Goal: Information Seeking & Learning: Learn about a topic

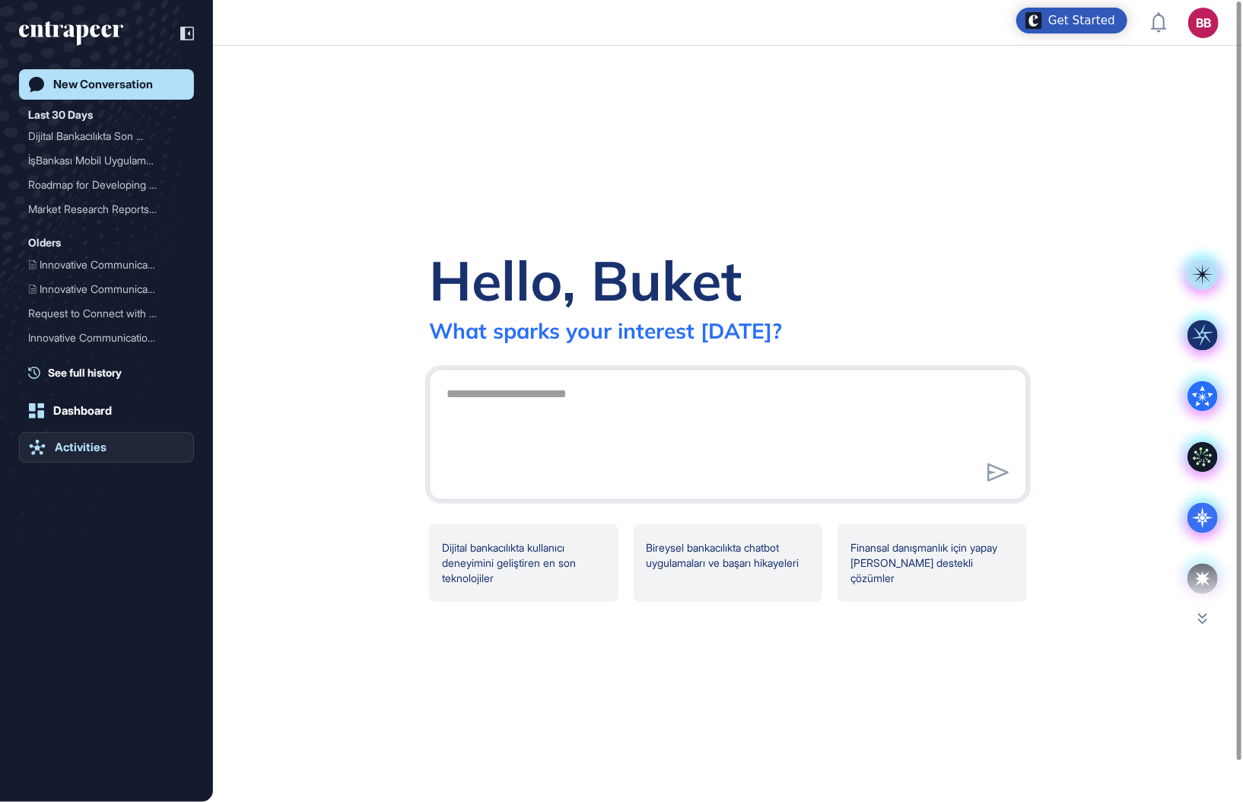
click at [106, 438] on link "Activities" at bounding box center [106, 447] width 175 height 30
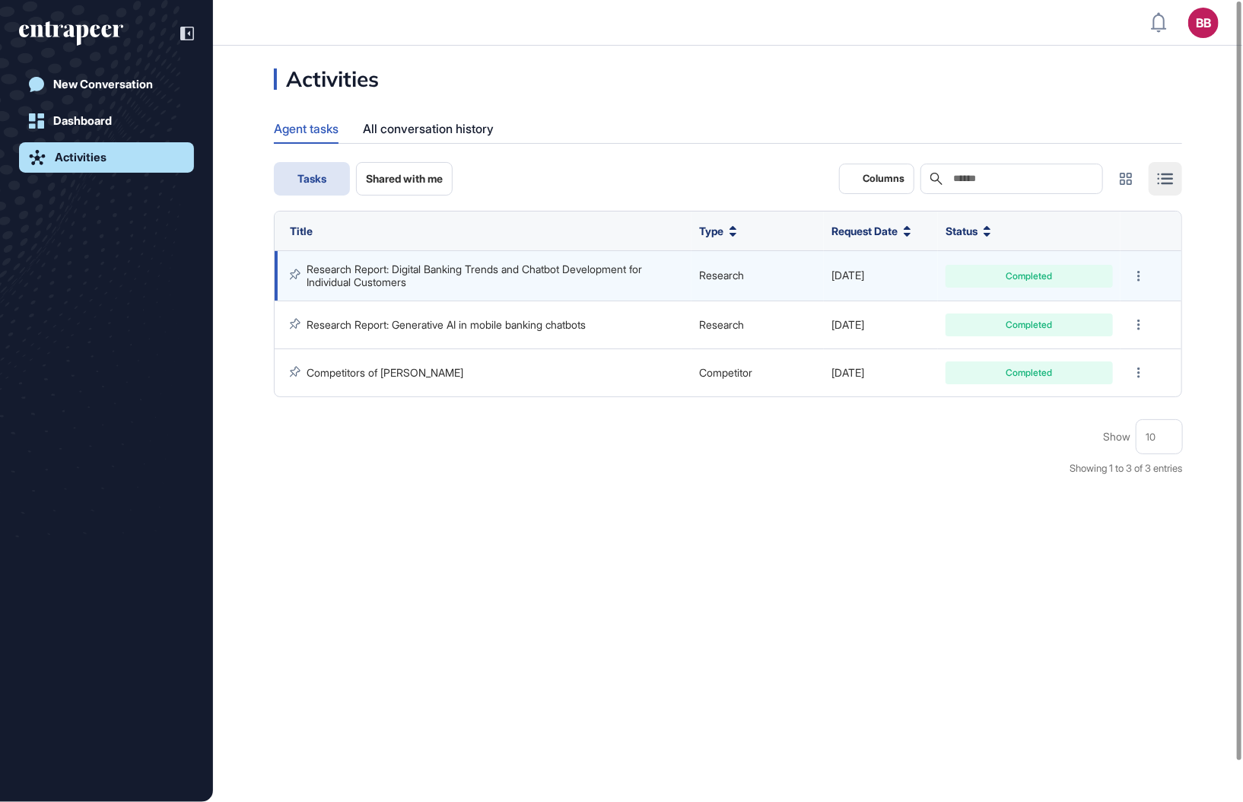
click at [431, 266] on link "Research Report: Digital Banking Trends and Chatbot Development for Individual …" at bounding box center [476, 274] width 338 height 25
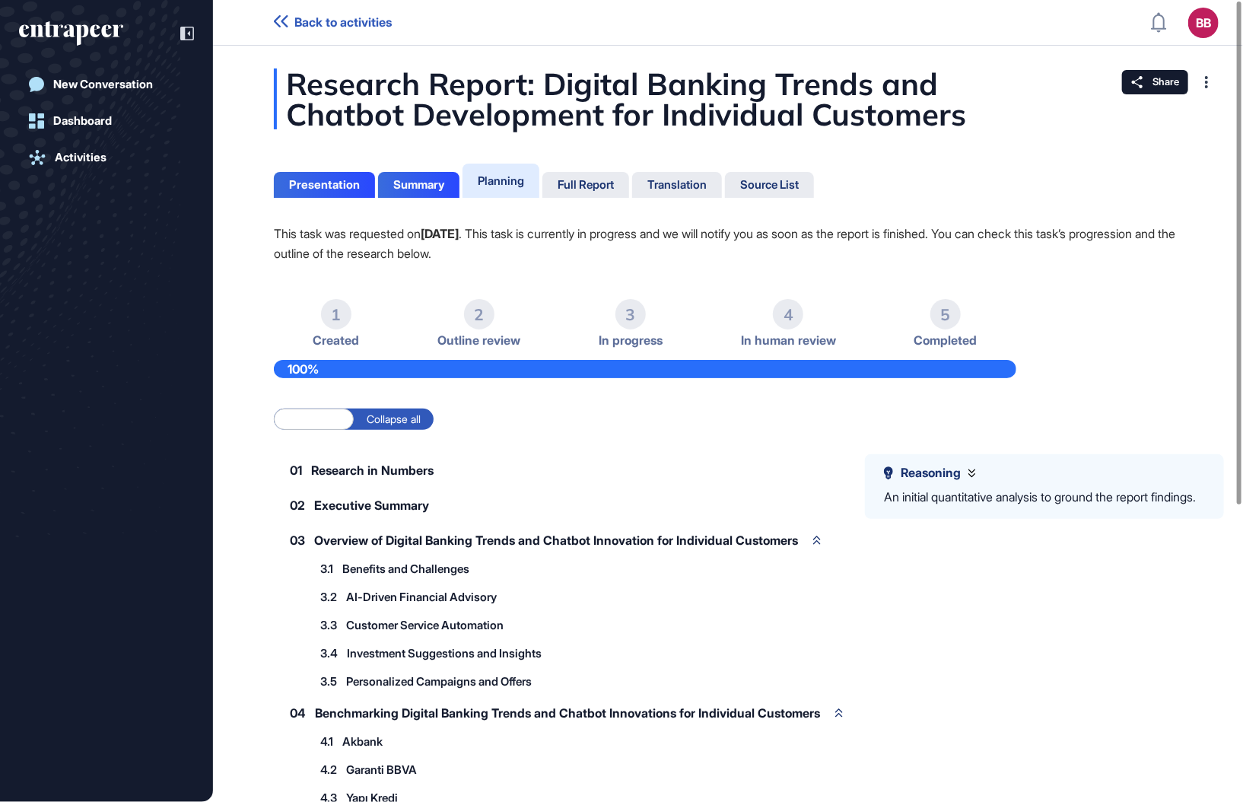
click at [917, 478] on span "Reasoning" at bounding box center [931, 473] width 60 height 14
click at [921, 478] on span "Reasoning" at bounding box center [931, 473] width 60 height 14
click at [399, 468] on span "Research in Numbers" at bounding box center [372, 470] width 122 height 12
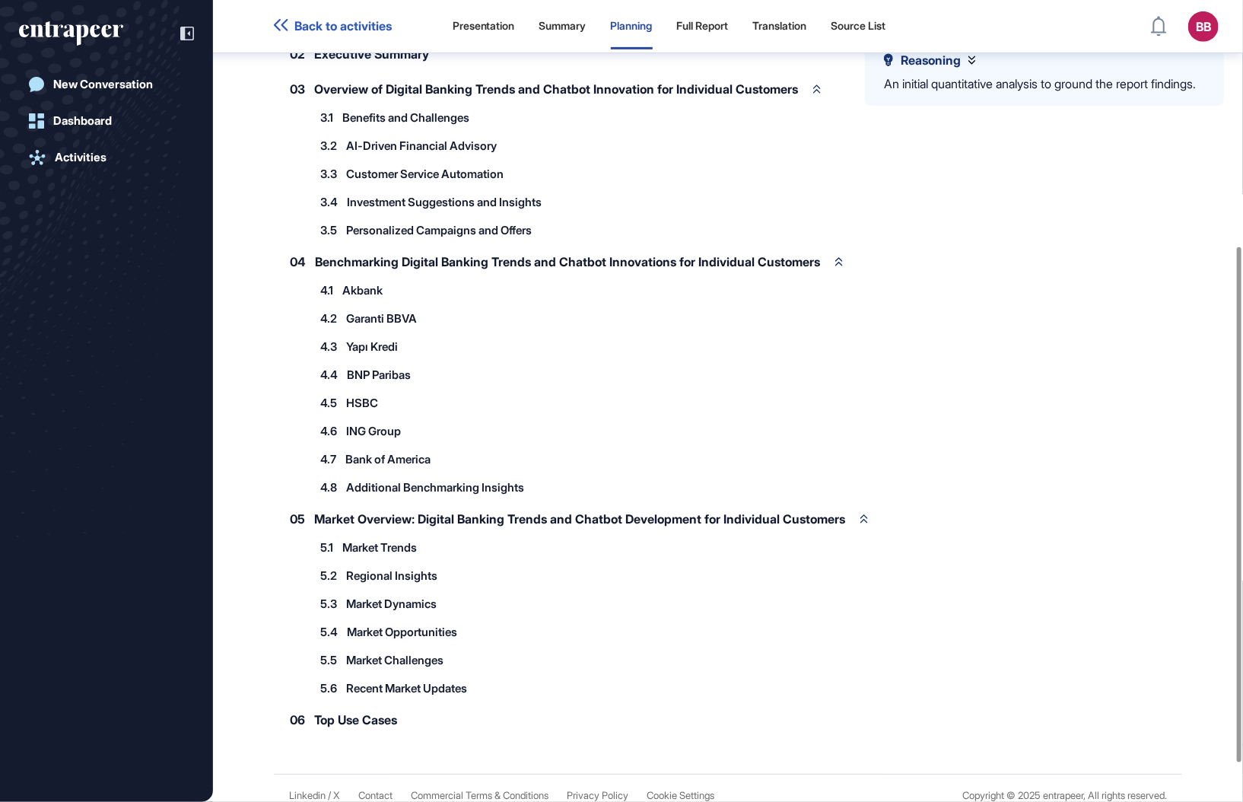
scroll to position [441, 0]
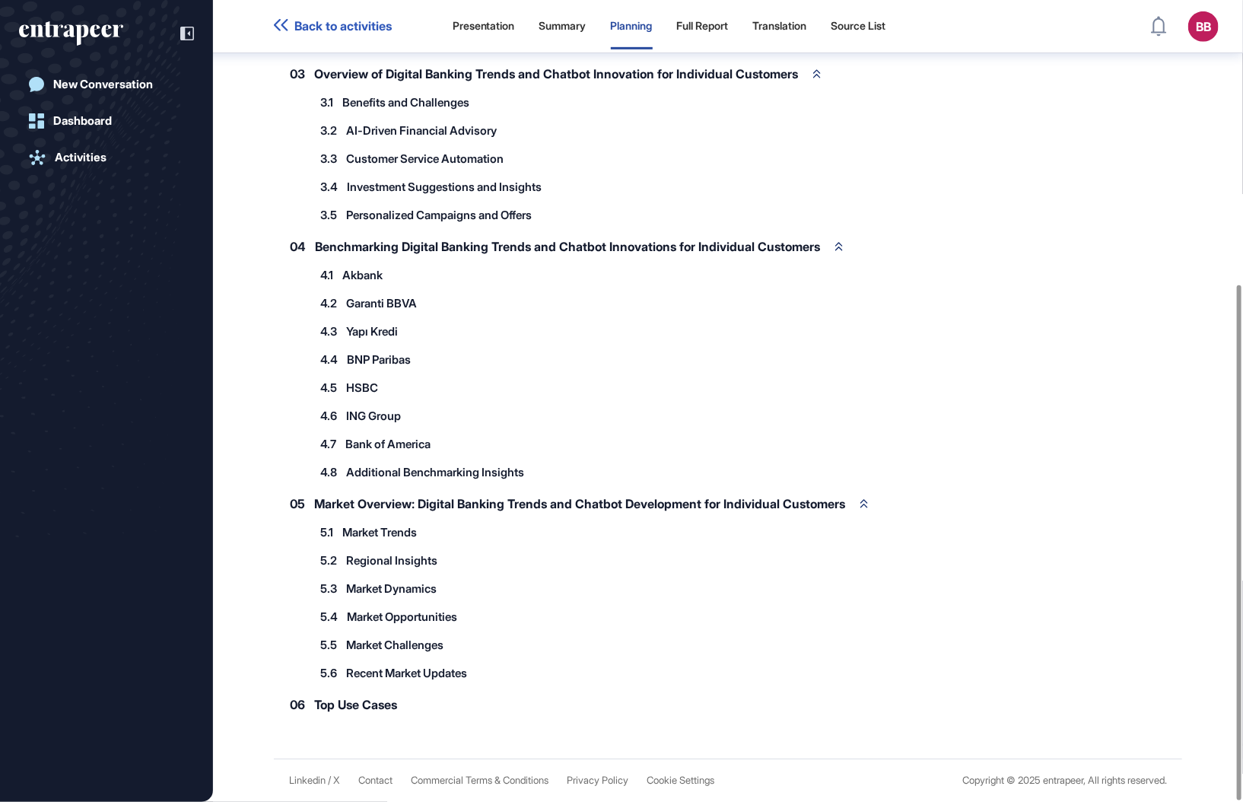
click at [405, 559] on span "Regional Insights" at bounding box center [391, 559] width 91 height 11
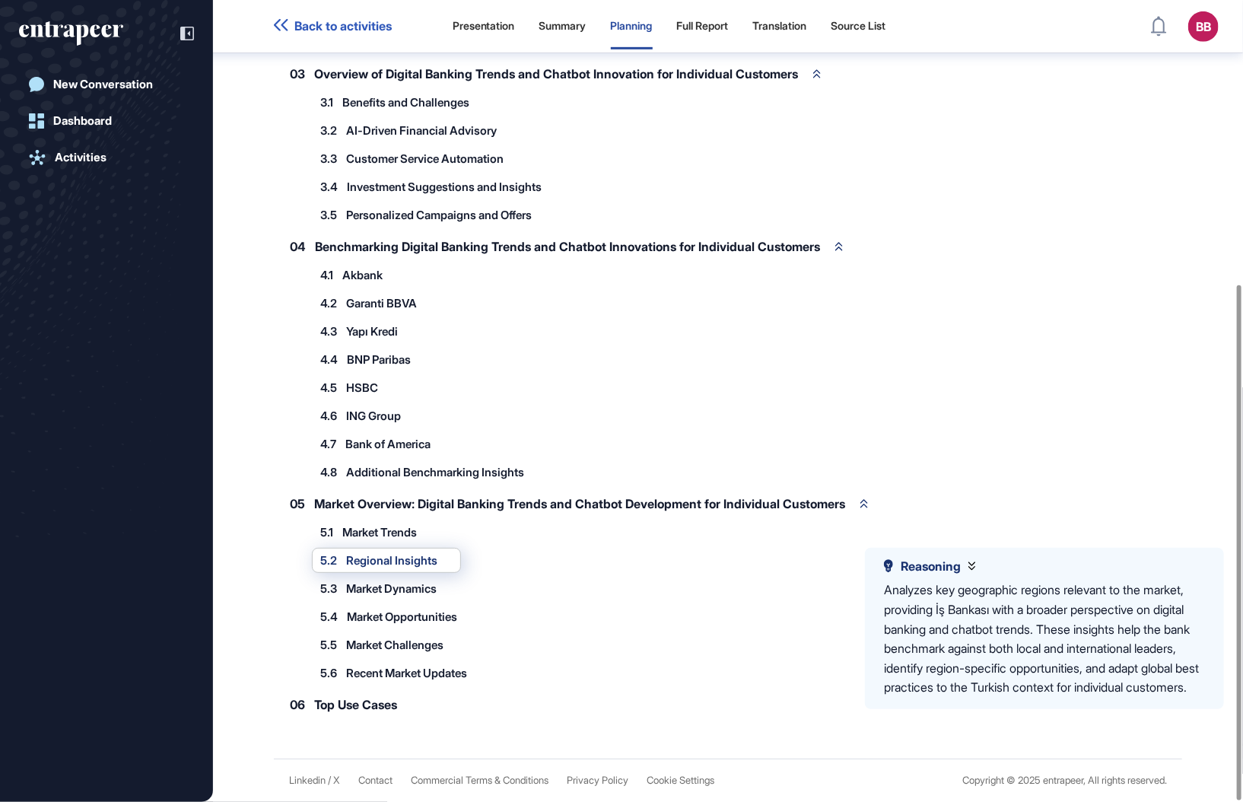
click at [360, 272] on span "Akbank" at bounding box center [362, 274] width 40 height 11
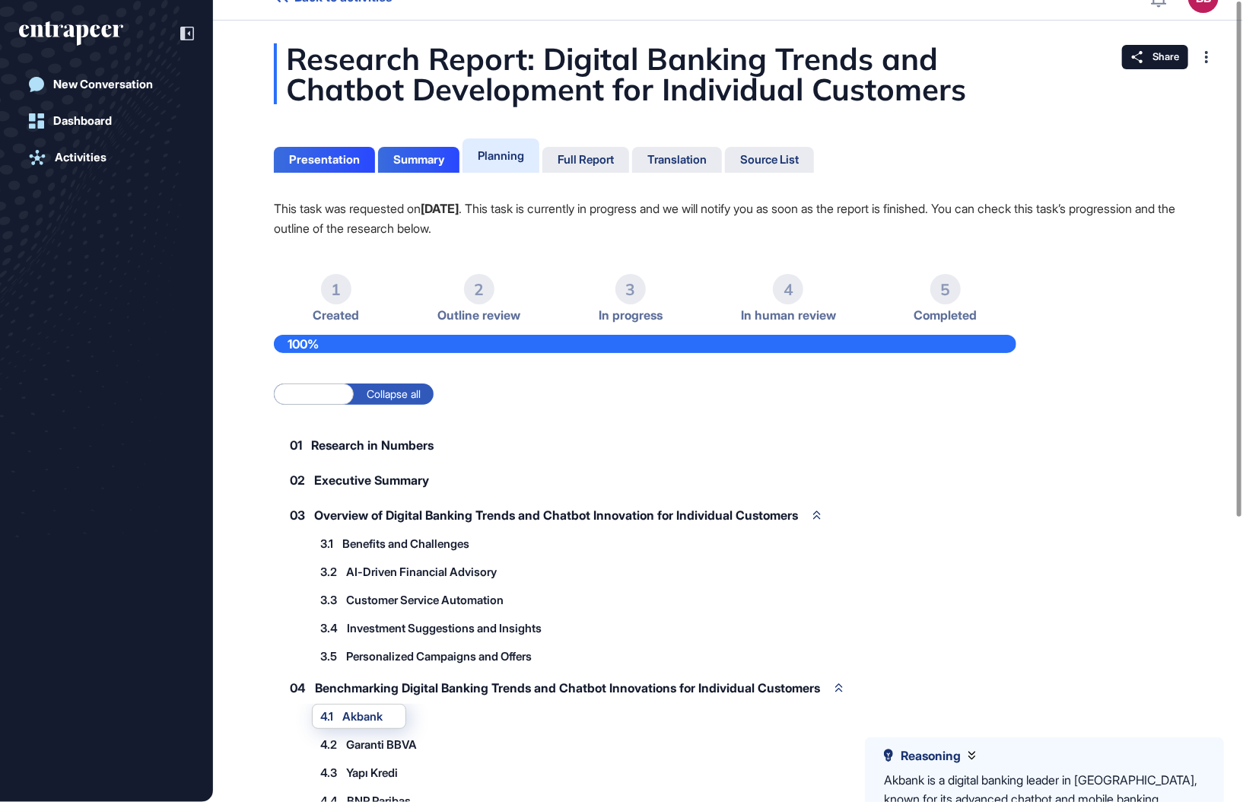
scroll to position [0, 0]
